Goal: Use online tool/utility: Utilize a website feature to perform a specific function

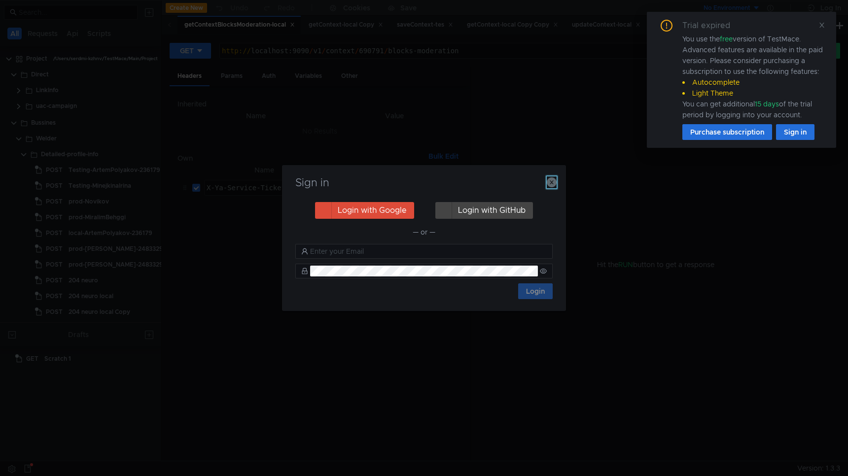
click at [550, 185] on icon "button" at bounding box center [552, 183] width 10 height 10
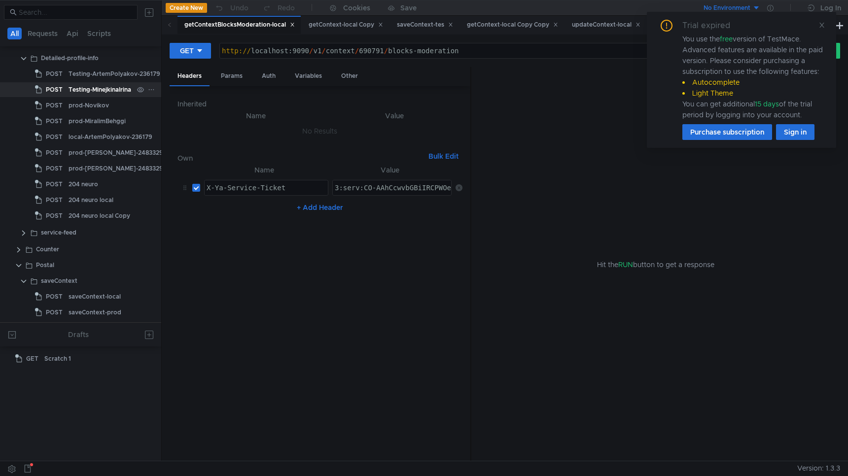
scroll to position [245, 0]
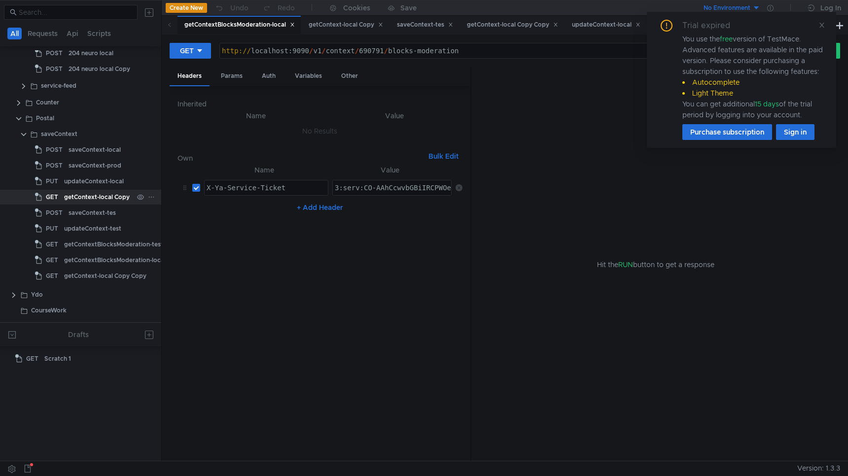
click at [148, 198] on icon at bounding box center [151, 197] width 7 height 7
click at [194, 235] on button "Duplicate" at bounding box center [187, 238] width 79 height 15
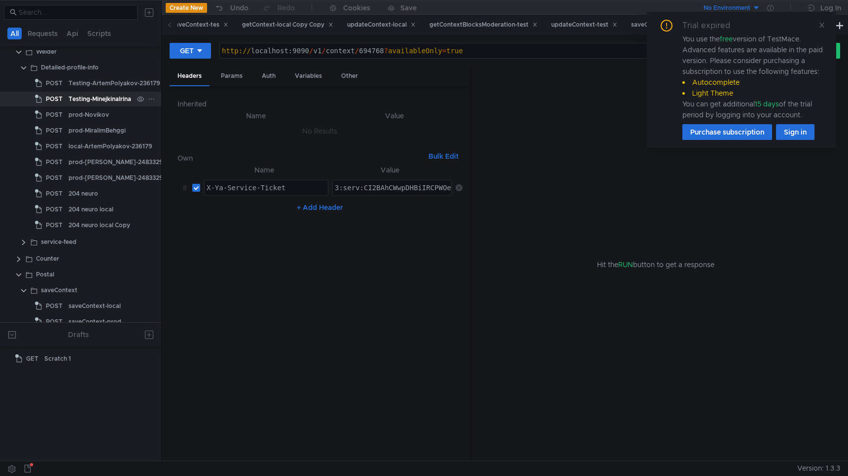
scroll to position [42, 0]
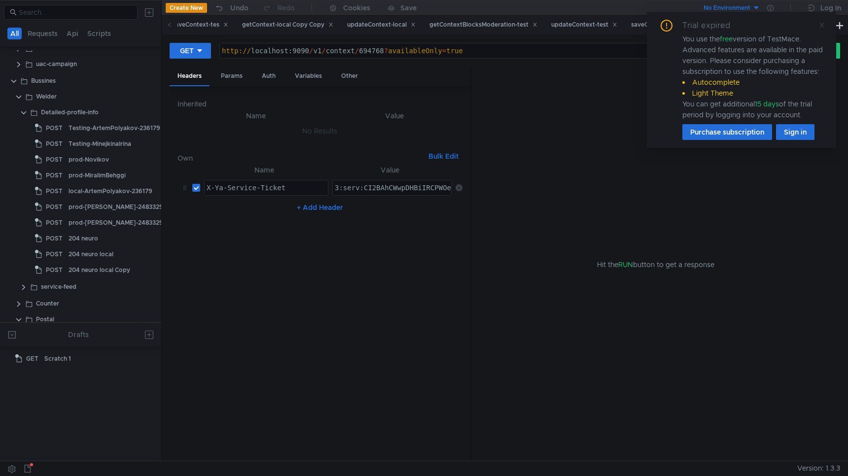
click at [819, 28] on icon at bounding box center [822, 25] width 7 height 7
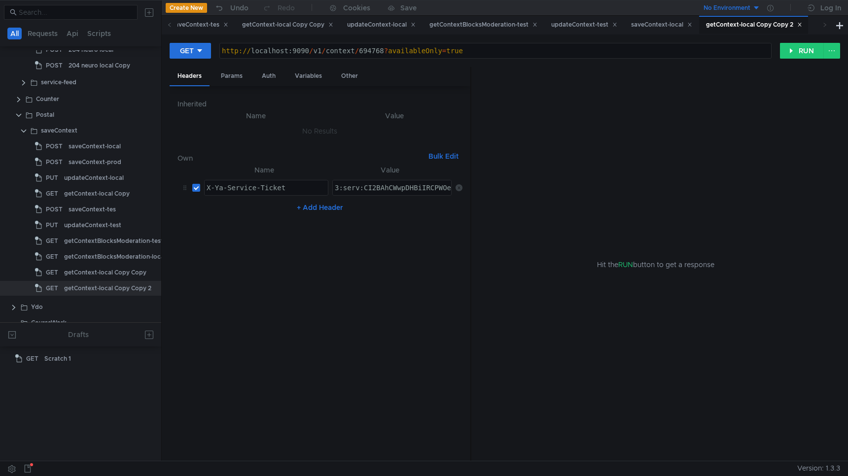
scroll to position [260, 0]
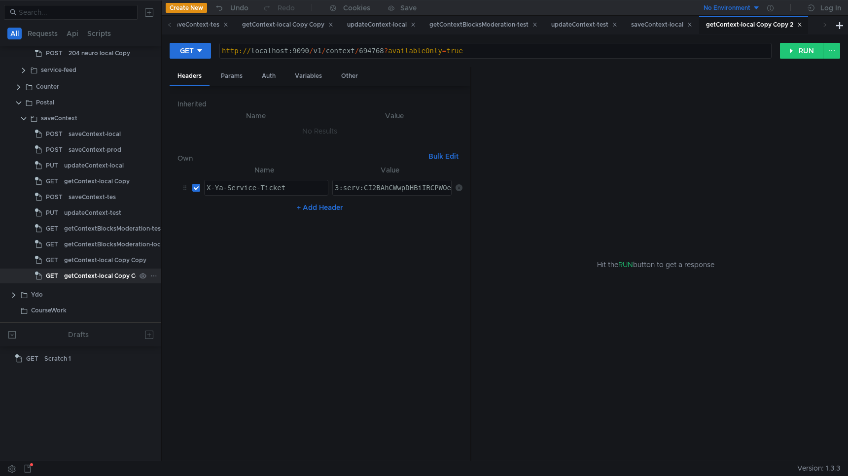
click at [150, 279] on div at bounding box center [153, 276] width 7 height 9
click at [186, 302] on app-tour-anchor "Rename" at bounding box center [175, 303] width 27 height 12
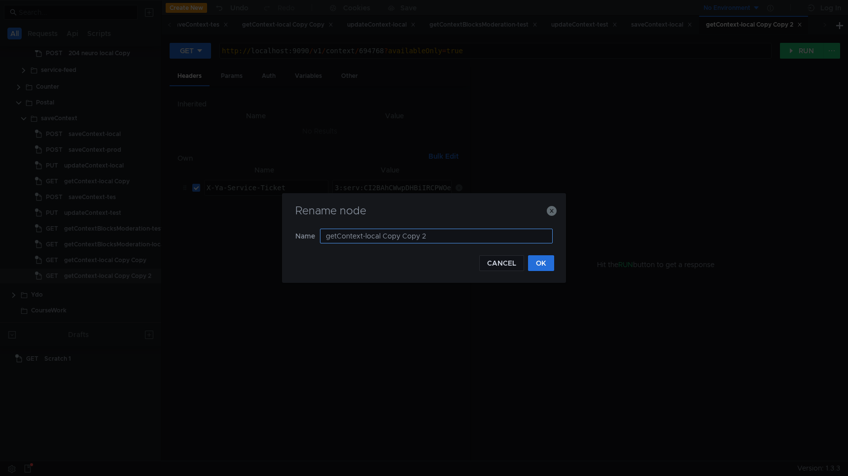
drag, startPoint x: 385, startPoint y: 236, endPoint x: 446, endPoint y: 234, distance: 60.7
click at [446, 234] on input "getContext-local Copy Copy 2" at bounding box center [436, 236] width 233 height 15
type input "getContext-prod"
click at [538, 264] on button "OK" at bounding box center [541, 263] width 26 height 16
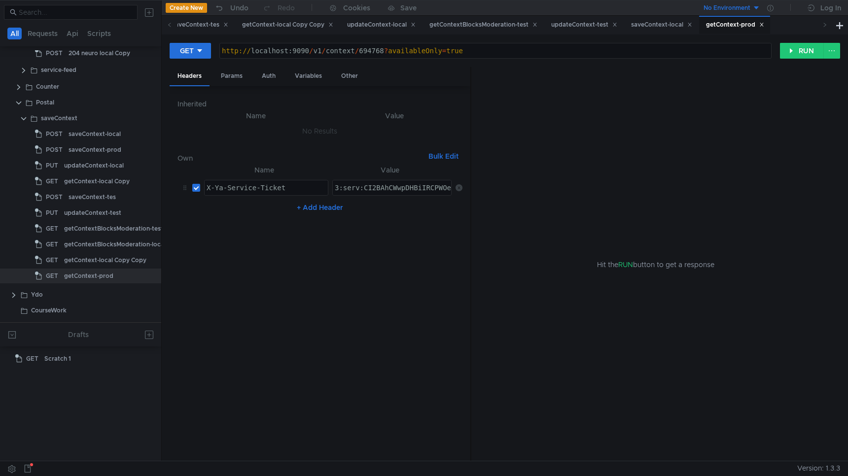
click at [372, 51] on div "http:// localhost:9090 / v1 / context / 694768 ? availableOnly = true" at bounding box center [495, 59] width 551 height 24
paste textarea "1127084"
drag, startPoint x: 251, startPoint y: 52, endPoint x: 308, endPoint y: 44, distance: 57.3
click at [308, 44] on div "http:// localhost:9090 / v1 / context / 1127084 ? availableOnly = true" at bounding box center [495, 50] width 551 height 15
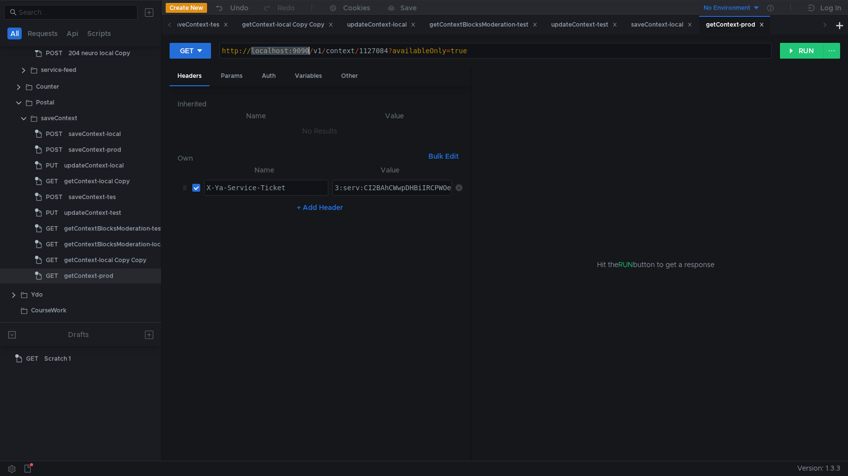
paste textarea "ssh nobody@api.geoadv-back-postal-production-api-38.sas.yp-c.yandex.net"
drag, startPoint x: 252, startPoint y: 51, endPoint x: 296, endPoint y: 48, distance: 44.5
click at [296, 48] on div "http:// ssh nobody@api.geoadv-back-postal-production-api-38.sas.yp-c.yandex.net…" at bounding box center [495, 59] width 551 height 24
type textarea "[URL][DOMAIN_NAME]"
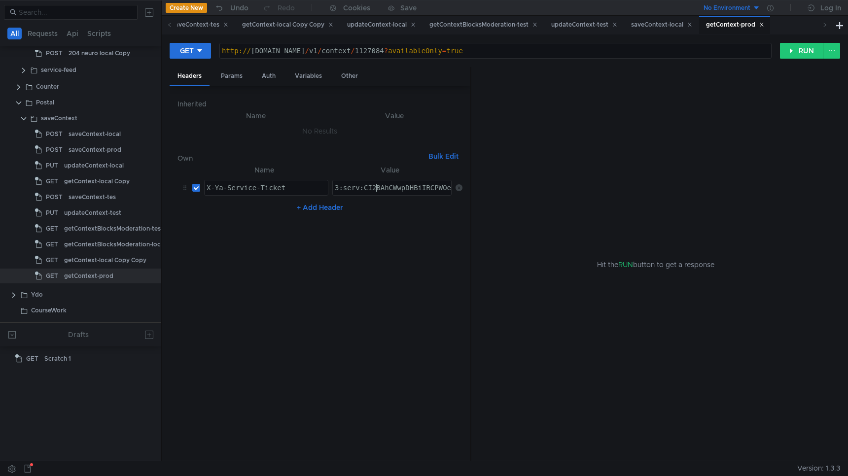
paste textarea "JOBAhD43ZbHBiIRCNuOehDbjnog7oHekaXU_gE:FjPnbtTp6r98GNRP55kPeeMdtGQcEmpXbuj68F3r…"
type textarea "3:serv:CJOBAhD43ZbHBiIRCNuOehDbjnog7oHekaXU_gE:FjPnbtTp6r98GNRP55kPeeMdtGQcEmpX…"
click at [797, 51] on button "RUN" at bounding box center [802, 51] width 44 height 16
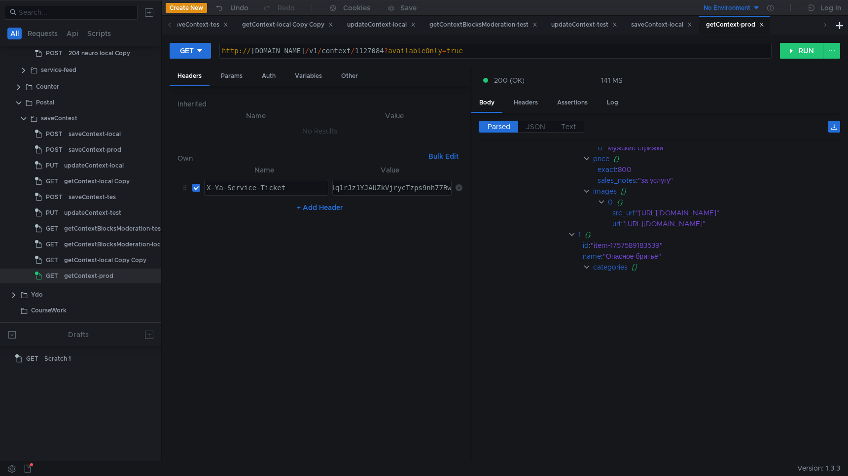
scroll to position [0, 0]
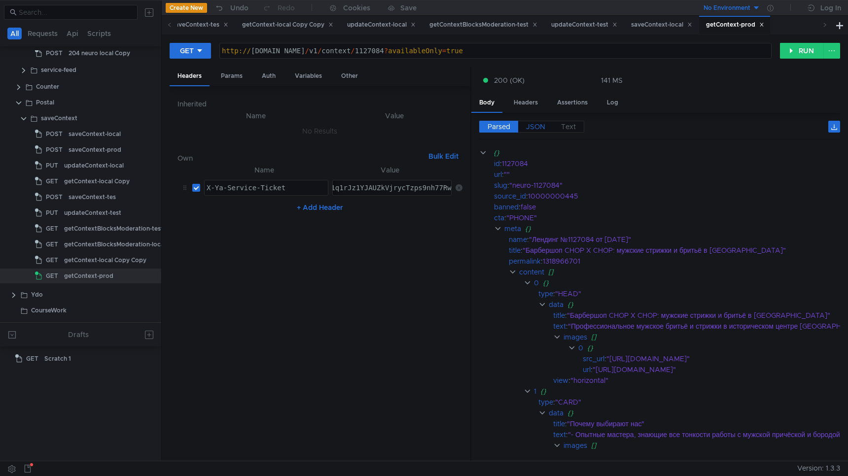
click at [539, 128] on span "JSON" at bounding box center [535, 126] width 19 height 9
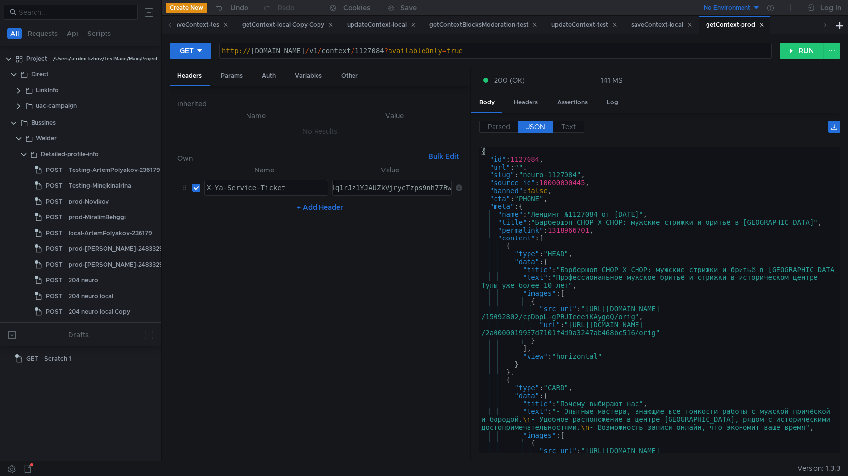
scroll to position [260, 0]
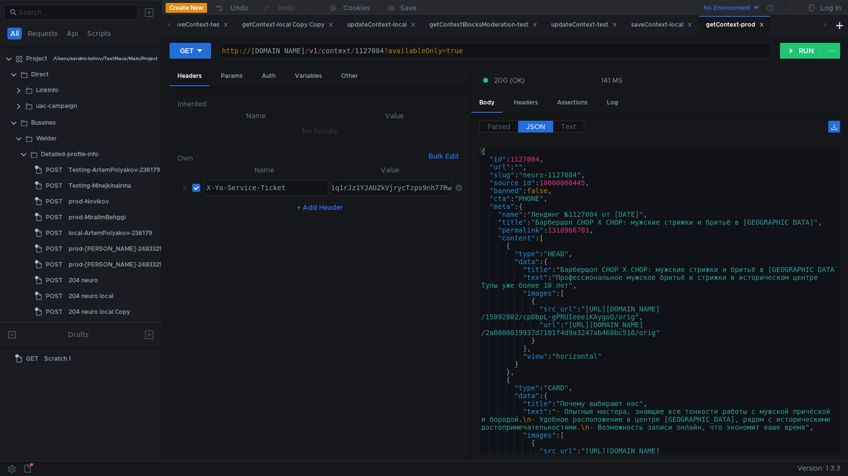
scroll to position [260, 0]
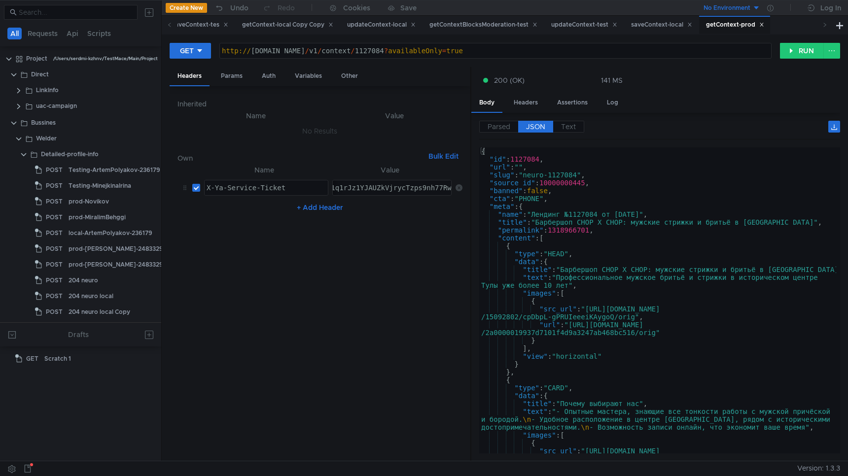
scroll to position [260, 0]
